Goal: Information Seeking & Learning: Find specific fact

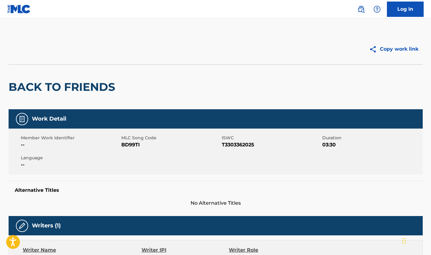
click at [103, 88] on h2 "BACK TO FRIENDS" at bounding box center [64, 87] width 110 height 14
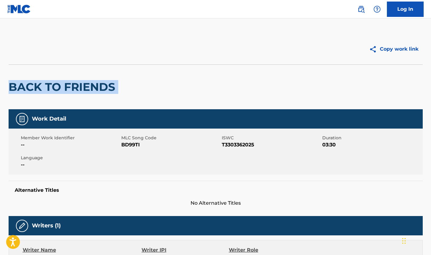
click at [103, 88] on h2 "BACK TO FRIENDS" at bounding box center [64, 87] width 110 height 14
click at [157, 99] on div "BACK TO FRIENDS" at bounding box center [216, 86] width 414 height 45
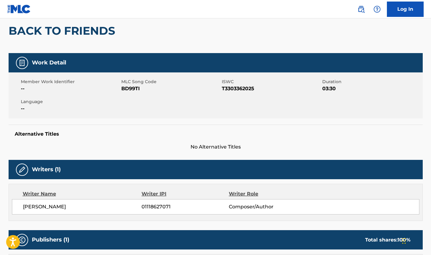
scroll to position [58, 0]
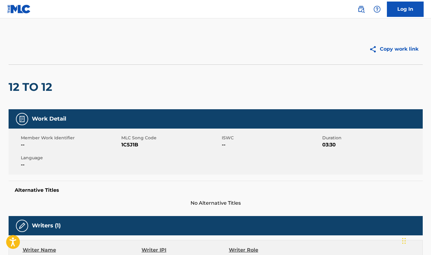
click at [364, 10] on img at bounding box center [361, 9] width 7 height 7
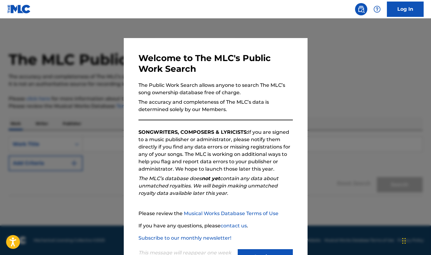
click at [227, 116] on div "Welcome to The MLC's Public Work Search The Public Work Search allows anyone to…" at bounding box center [215, 159] width 154 height 213
click at [204, 96] on p "The Public Work Search allows anyone to search The MLC’s song ownership databas…" at bounding box center [215, 89] width 154 height 15
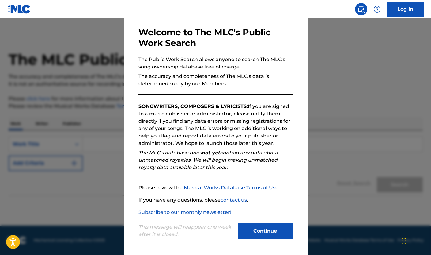
click at [264, 228] on button "Continue" at bounding box center [265, 230] width 55 height 15
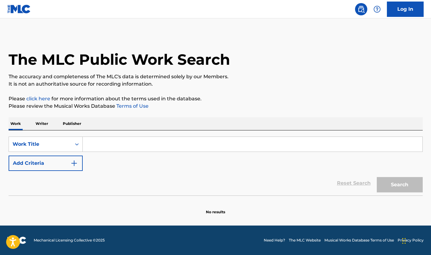
click at [183, 142] on input "Search Form" at bounding box center [253, 144] width 340 height 15
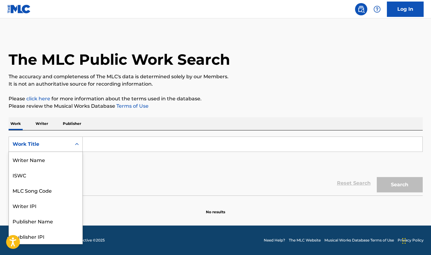
click at [64, 139] on div "Work Title" at bounding box center [40, 144] width 63 height 12
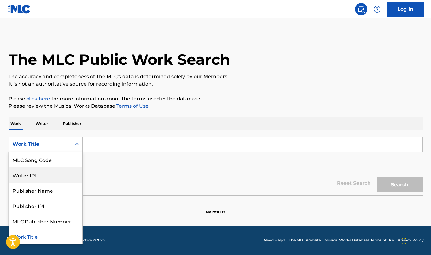
scroll to position [0, 0]
click at [138, 137] on input "Search Form" at bounding box center [253, 144] width 340 height 15
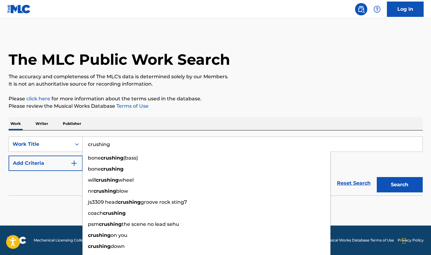
type input "crushing"
click at [274, 115] on div "The MLC Public Work Search The accuracy and completeness of The MLC's data is d…" at bounding box center [215, 124] width 429 height 181
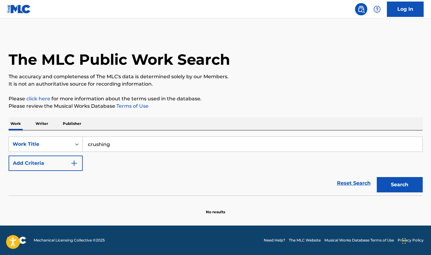
click at [377, 181] on button "Search" at bounding box center [400, 184] width 46 height 15
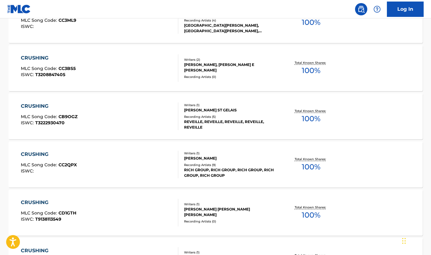
scroll to position [4, 0]
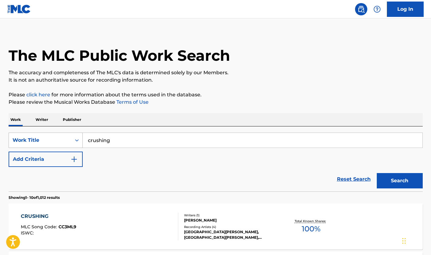
click at [60, 142] on div "Work Title" at bounding box center [40, 139] width 55 height 7
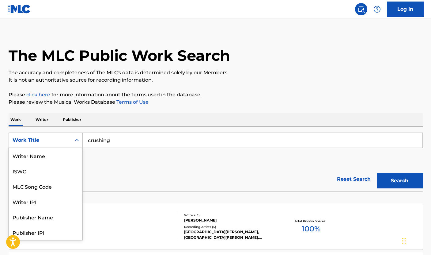
scroll to position [31, 0]
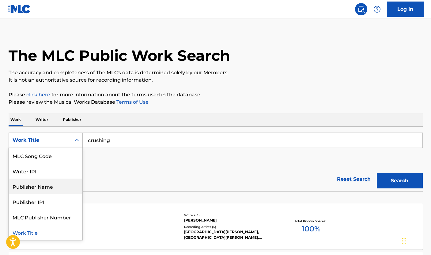
click at [5, 3] on nav "Log In" at bounding box center [215, 9] width 431 height 18
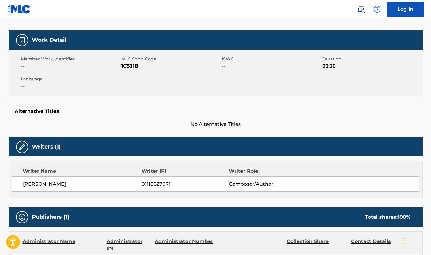
scroll to position [127, 0]
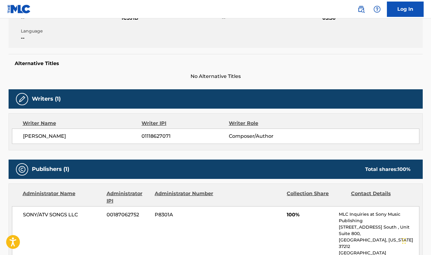
click at [48, 137] on span "[PERSON_NAME]" at bounding box center [82, 135] width 119 height 7
copy div "[PERSON_NAME]"
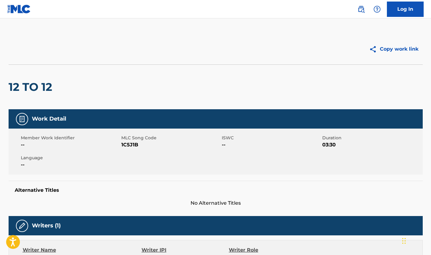
click at [359, 6] on img at bounding box center [361, 9] width 7 height 7
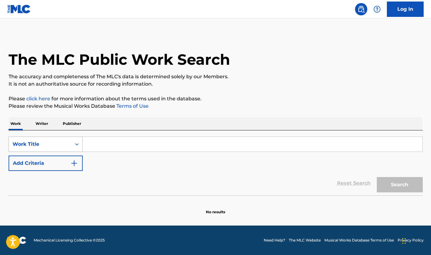
click at [36, 146] on div "Work Title" at bounding box center [40, 143] width 55 height 7
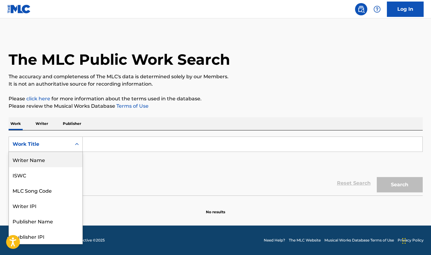
click at [44, 162] on div "Writer Name" at bounding box center [46, 159] width 74 height 15
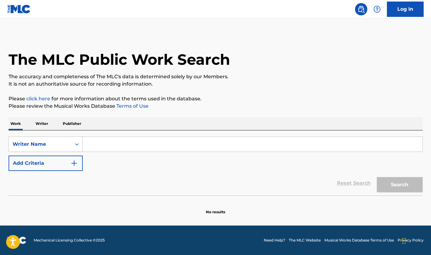
click at [138, 147] on input "Search Form" at bounding box center [253, 144] width 340 height 15
paste input "[PERSON_NAME]"
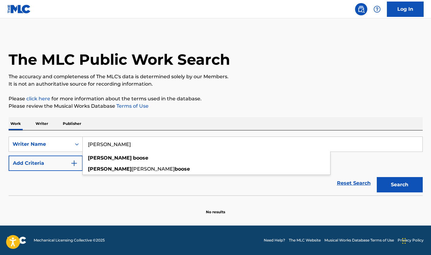
click at [403, 182] on button "Search" at bounding box center [400, 184] width 46 height 15
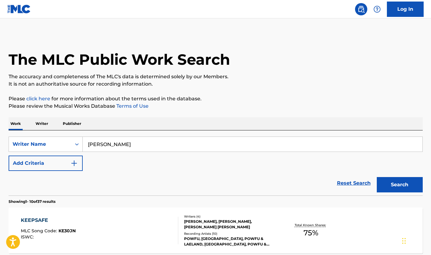
click at [156, 149] on input "[PERSON_NAME]" at bounding box center [253, 144] width 340 height 15
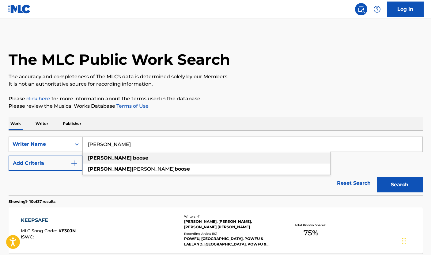
click at [162, 157] on div "shane boose" at bounding box center [207, 157] width 248 height 11
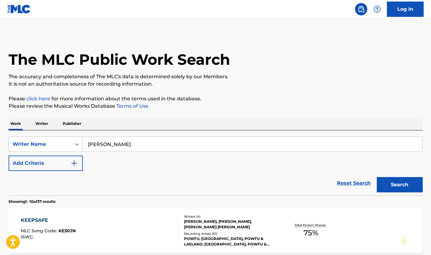
click at [394, 188] on button "Search" at bounding box center [400, 184] width 46 height 15
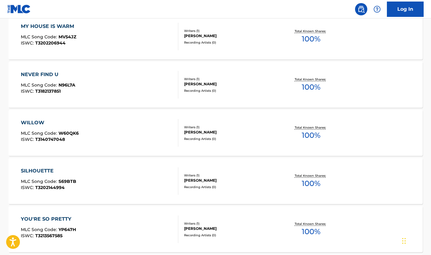
scroll to position [495, 0]
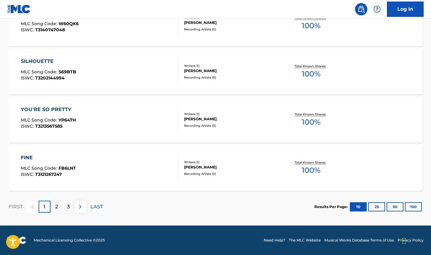
click at [55, 210] on p "2" at bounding box center [56, 206] width 3 height 7
click at [67, 204] on p "3" at bounding box center [68, 206] width 3 height 7
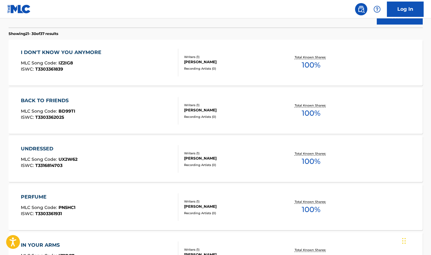
scroll to position [113, 0]
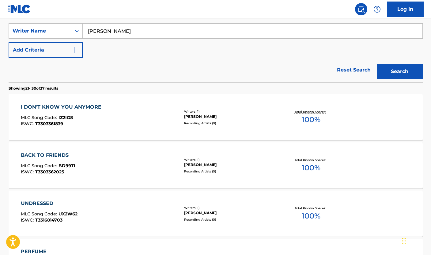
click at [144, 35] on input "shane boose" at bounding box center [253, 31] width 340 height 15
paste input "[PERSON_NAME]"
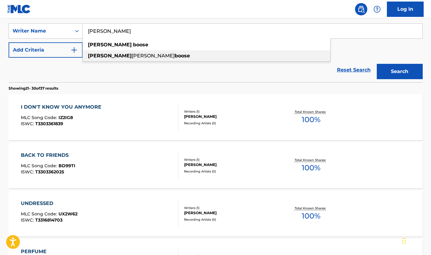
click at [175, 57] on strong "boose" at bounding box center [182, 56] width 15 height 6
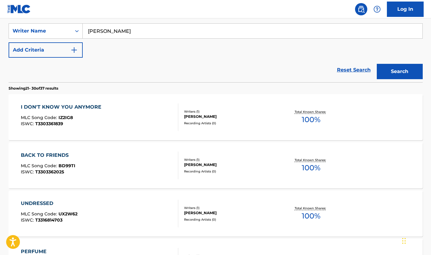
click at [411, 67] on button "Search" at bounding box center [400, 71] width 46 height 15
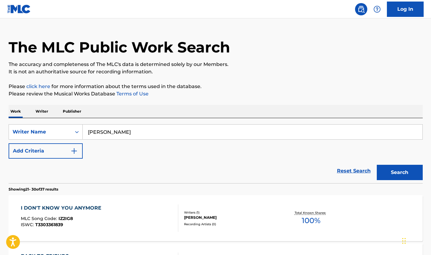
scroll to position [0, 0]
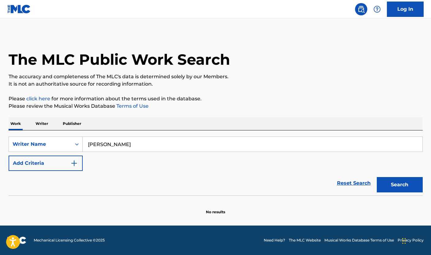
click at [106, 144] on input "shane michael boose" at bounding box center [253, 144] width 340 height 15
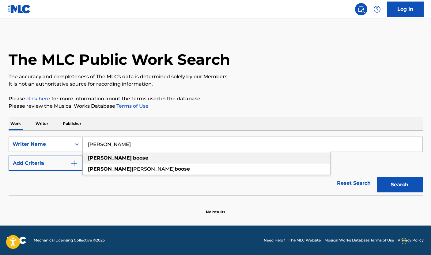
type input "shane boose"
click at [289, 158] on div "shane boose" at bounding box center [207, 157] width 248 height 11
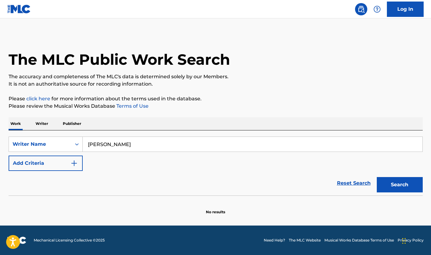
click at [405, 184] on button "Search" at bounding box center [400, 184] width 46 height 15
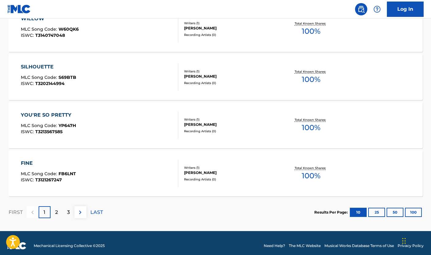
scroll to position [495, 0]
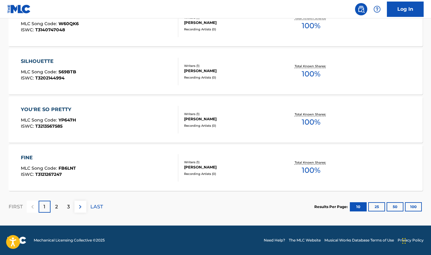
click at [51, 210] on div "2" at bounding box center [57, 206] width 12 height 12
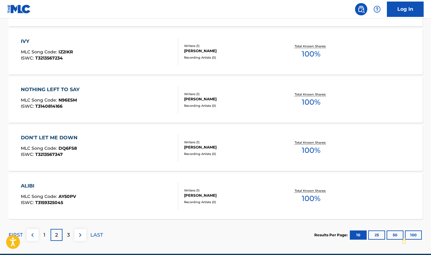
click at [68, 230] on div "3" at bounding box center [69, 235] width 12 height 12
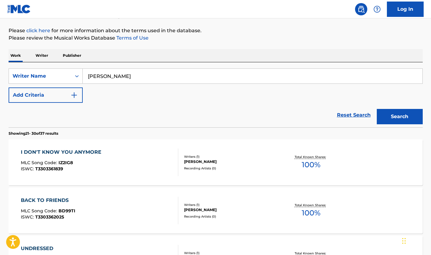
scroll to position [0, 0]
